Goal: Task Accomplishment & Management: Use online tool/utility

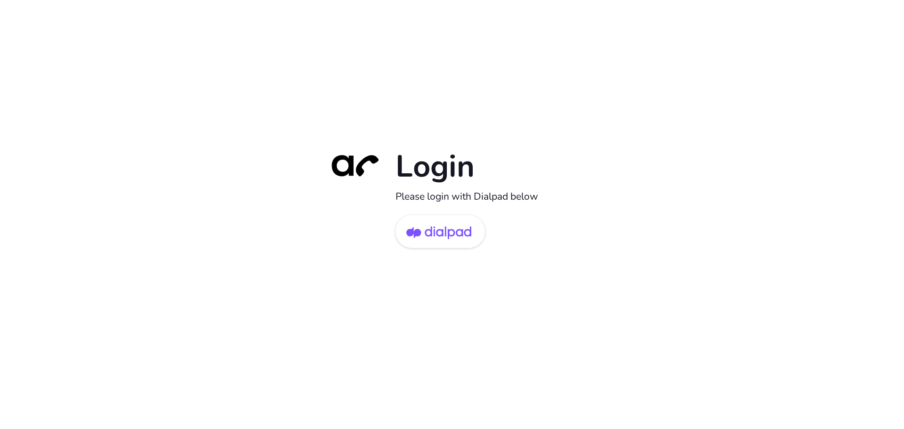
click at [401, 83] on div "Login Please login with Dialpad below" at bounding box center [452, 214] width 904 height 429
click at [443, 231] on img at bounding box center [438, 232] width 65 height 31
click at [451, 233] on img at bounding box center [438, 232] width 65 height 31
click at [442, 231] on img at bounding box center [438, 232] width 65 height 31
